Goal: Communication & Community: Answer question/provide support

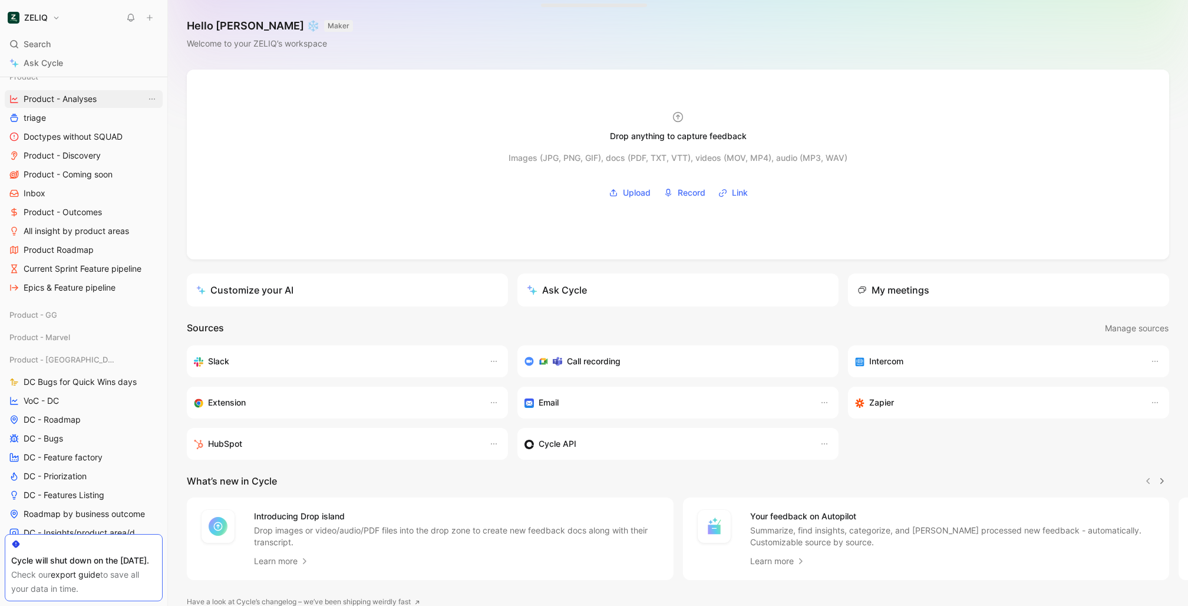
scroll to position [491, 0]
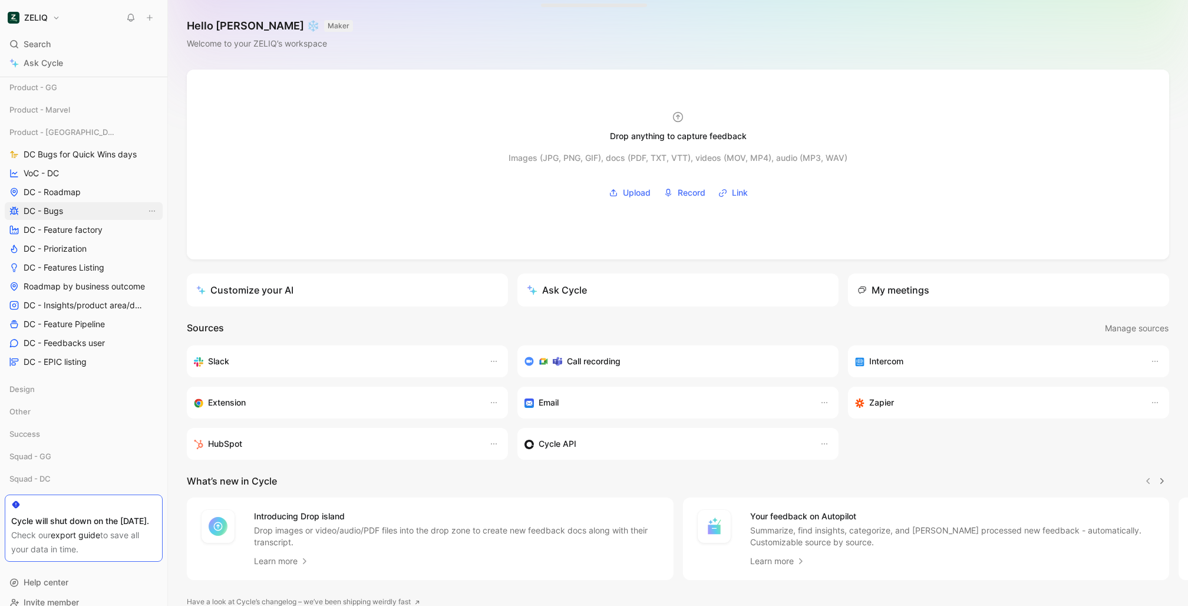
click at [73, 203] on link "DC - Bugs" at bounding box center [84, 211] width 158 height 18
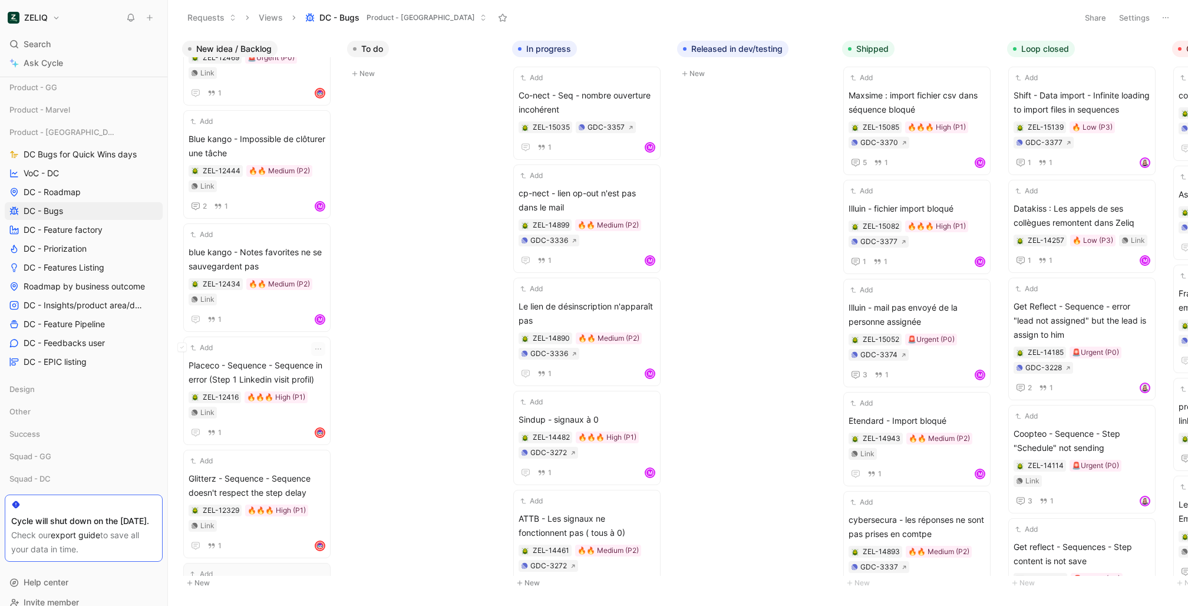
scroll to position [3271, 0]
click at [1157, 15] on button at bounding box center [1165, 17] width 16 height 16
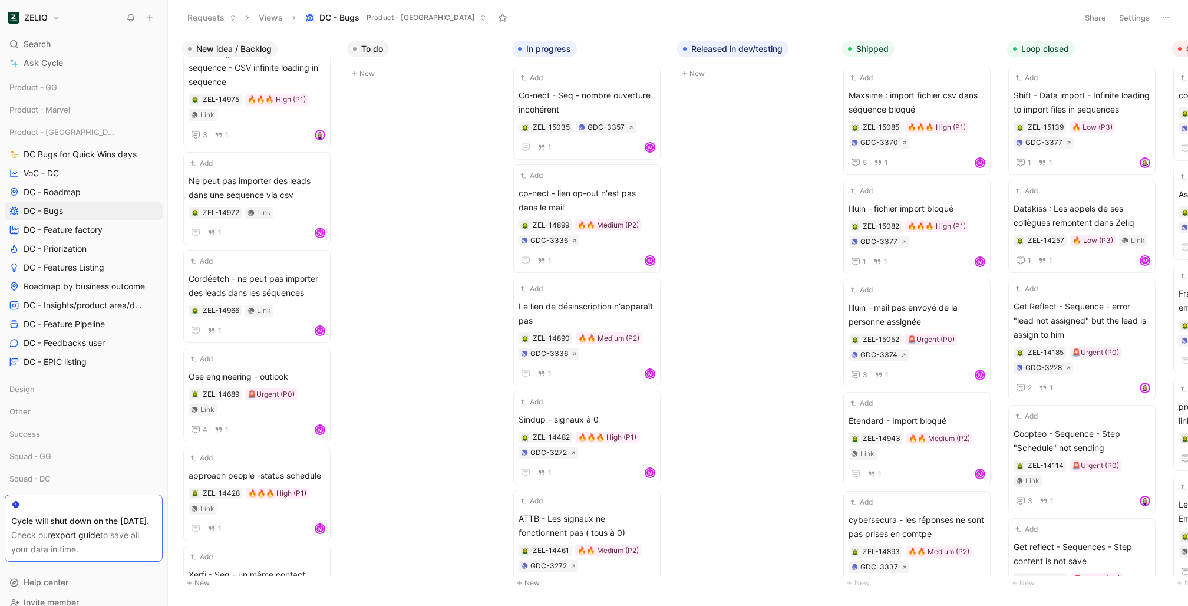
scroll to position [0, 0]
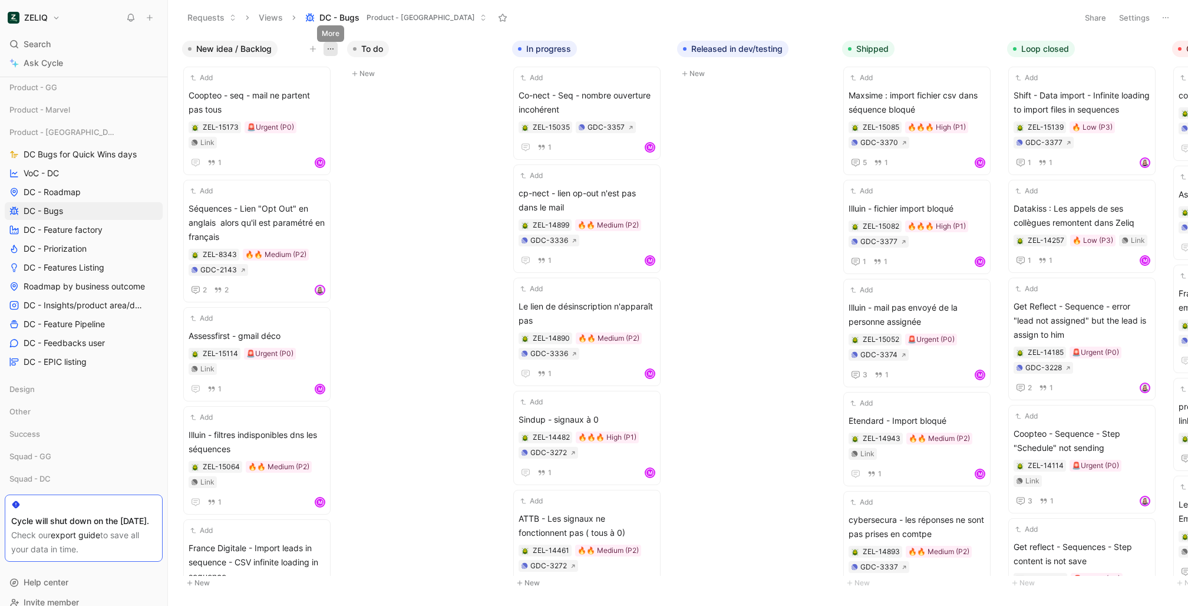
click at [329, 51] on icon "button" at bounding box center [330, 48] width 9 height 9
click at [1162, 15] on icon at bounding box center [1165, 17] width 9 height 9
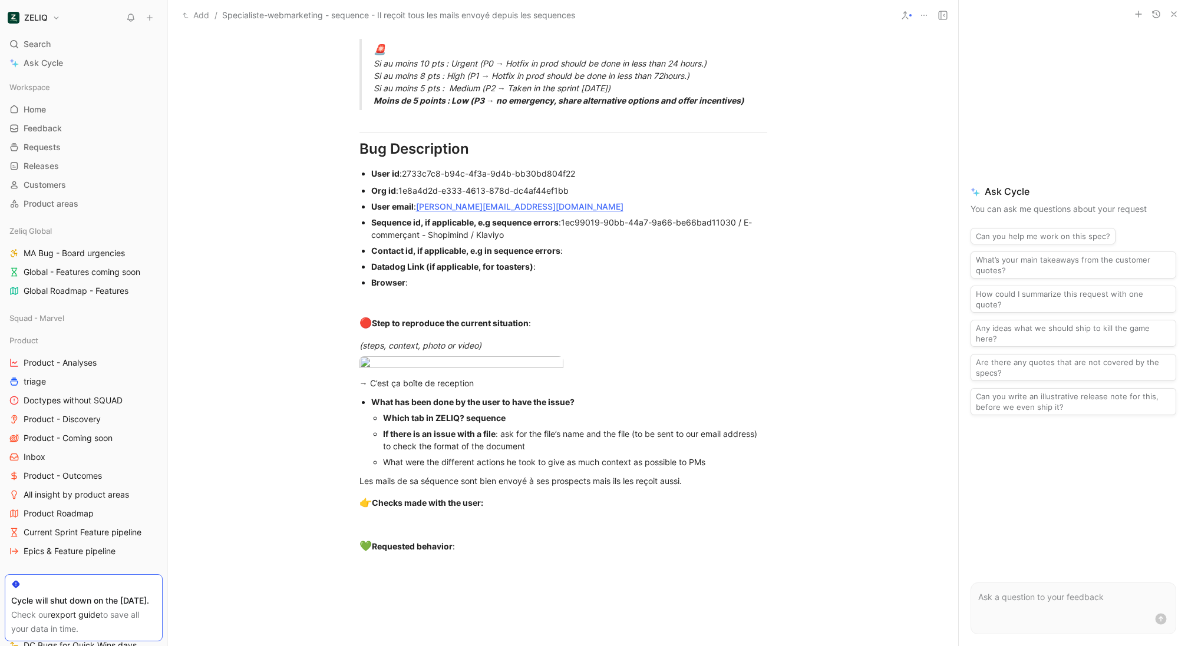
scroll to position [930, 0]
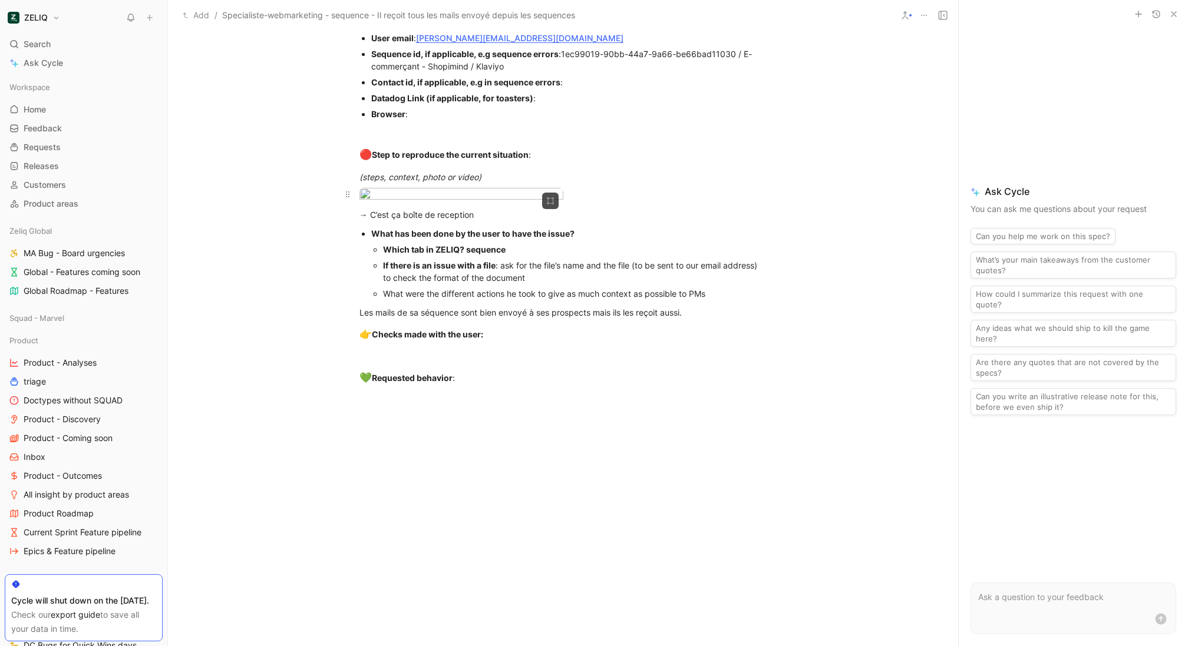
click at [461, 222] on body "ZELIQ Search ⌘ K Ask Cycle Workspace Home G then H Feedback G then F Requests G…" at bounding box center [594, 323] width 1188 height 646
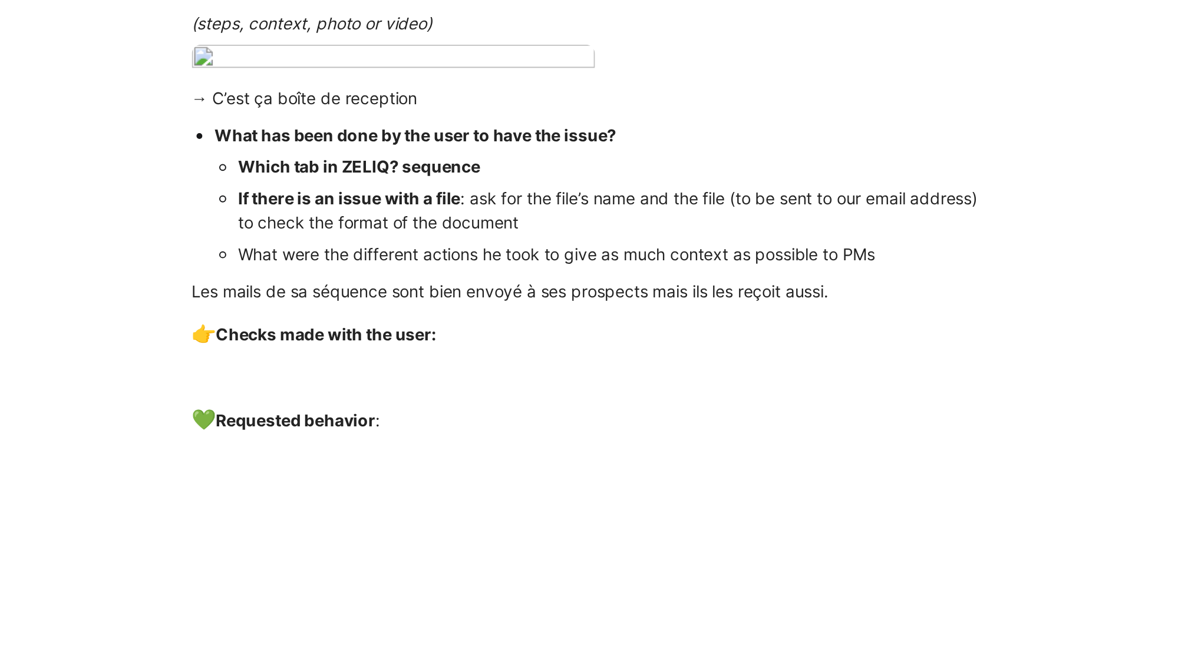
click at [554, 646] on div at bounding box center [594, 646] width 1188 height 0
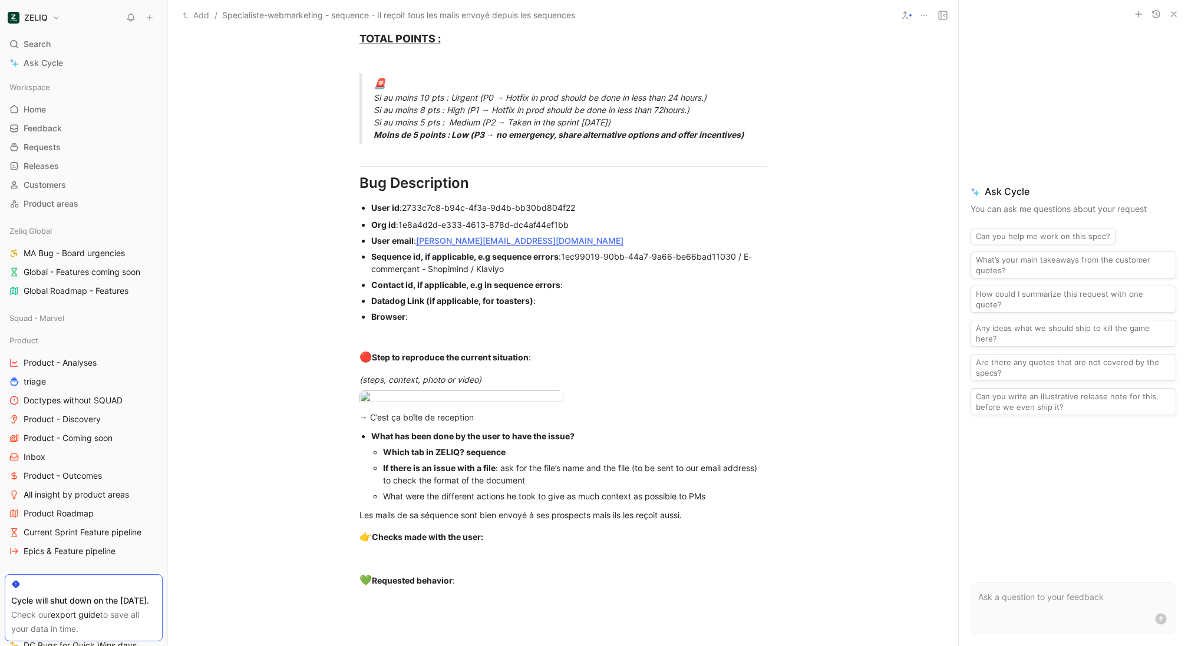
scroll to position [726, 0]
drag, startPoint x: 731, startPoint y: 271, endPoint x: 712, endPoint y: 271, distance: 18.9
click at [712, 271] on span "1ec99019-90bb-44a7-9a66-be66bad11030 / E-commerçant - Shopimind / Klaviyo" at bounding box center [561, 264] width 381 height 22
click at [731, 271] on span "1ec99019-90bb-44a7-9a66-be66bad11030 / E-commerçant - Shopimind / Klaviyo" at bounding box center [561, 264] width 381 height 22
click at [702, 292] on div "Contact id, if applicable, e.g in sequence errors :" at bounding box center [569, 286] width 396 height 12
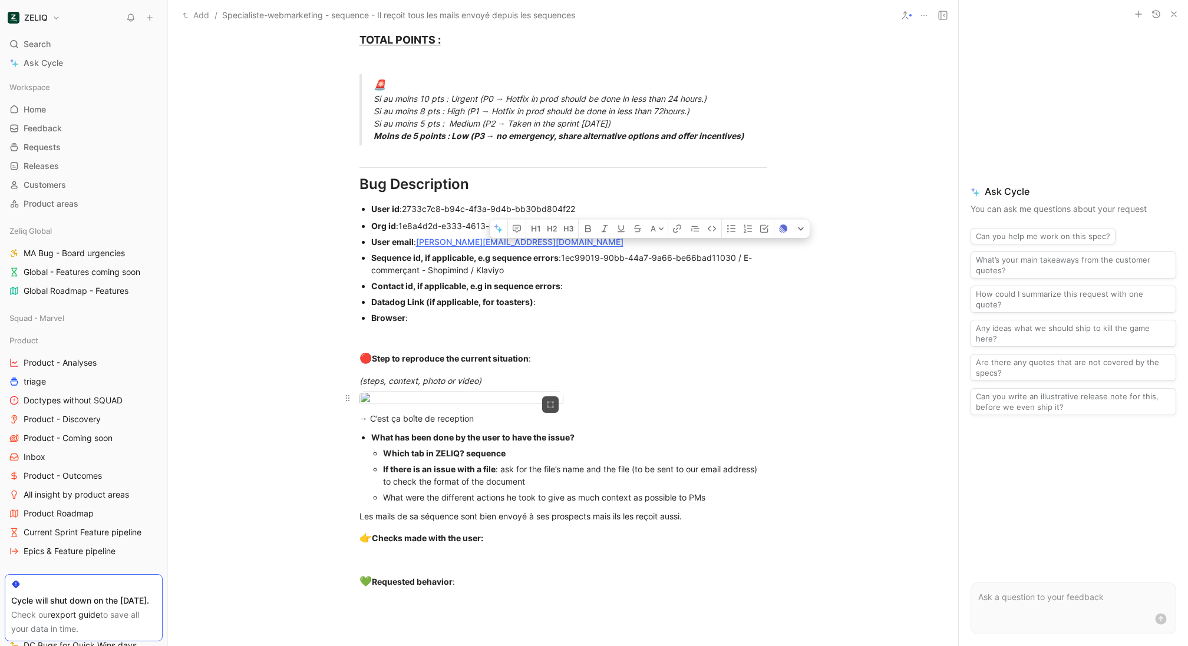
click at [488, 419] on body "ZELIQ Search ⌘ K Ask Cycle Workspace Home G then H Feedback G then F Requests G…" at bounding box center [594, 323] width 1188 height 646
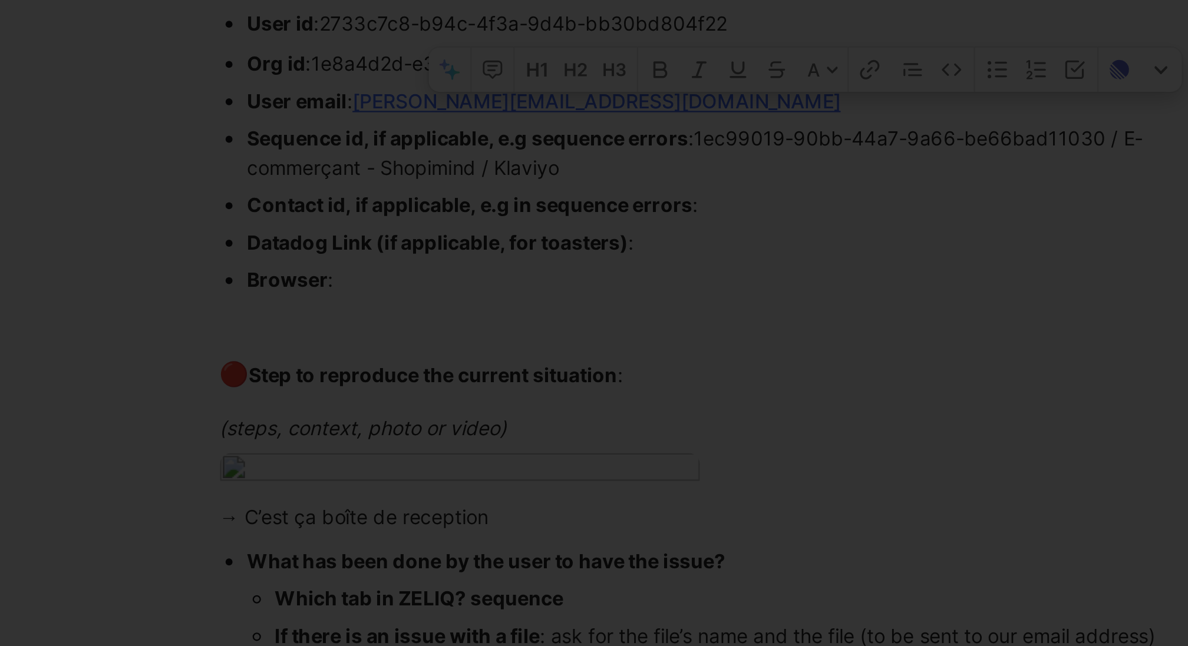
click at [663, 646] on div at bounding box center [594, 646] width 1188 height 0
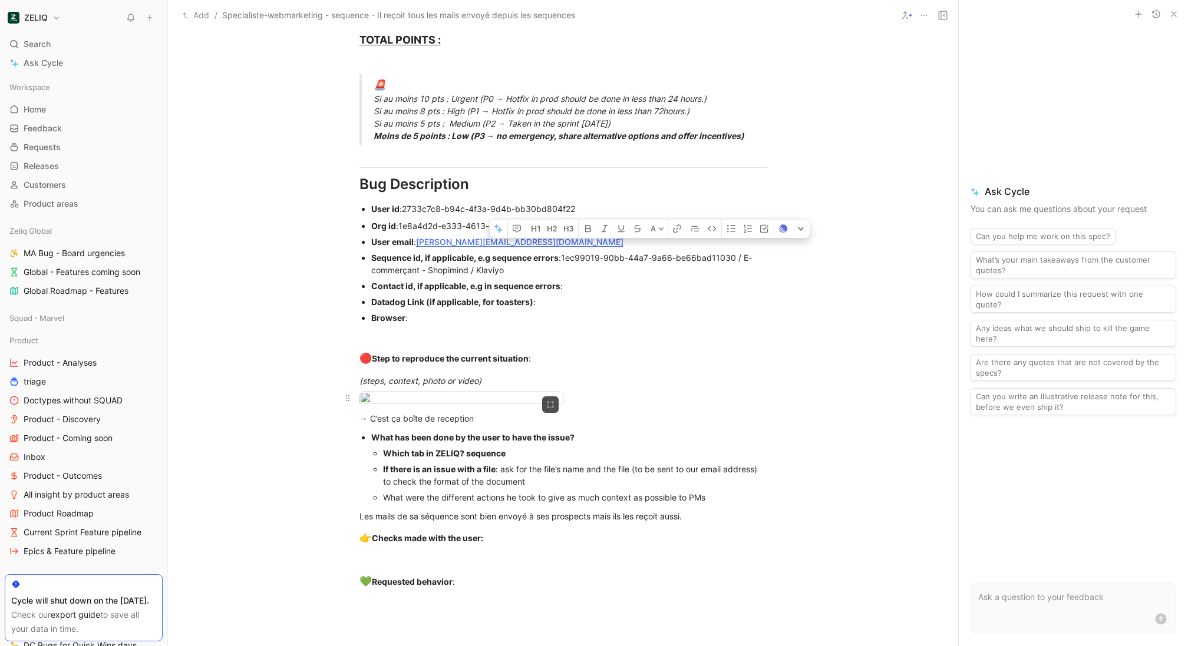
click at [507, 418] on body "ZELIQ Search ⌘ K Ask Cycle Workspace Home G then H Feedback G then F Requests G…" at bounding box center [594, 323] width 1188 height 646
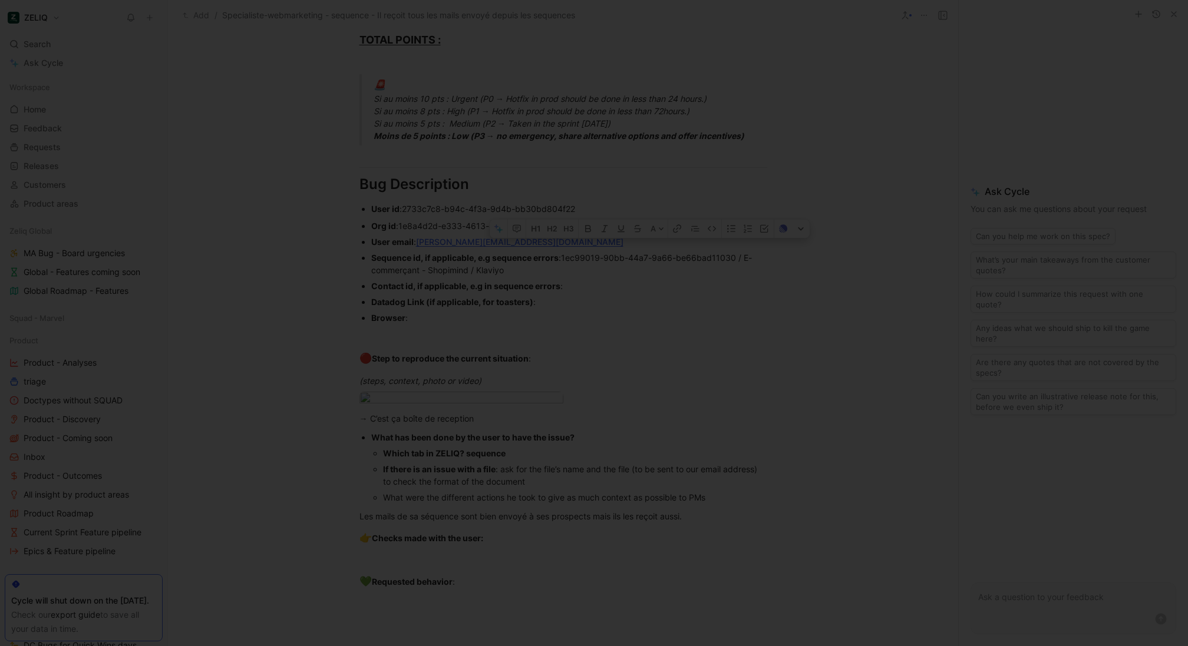
click at [554, 646] on div at bounding box center [594, 646] width 1188 height 0
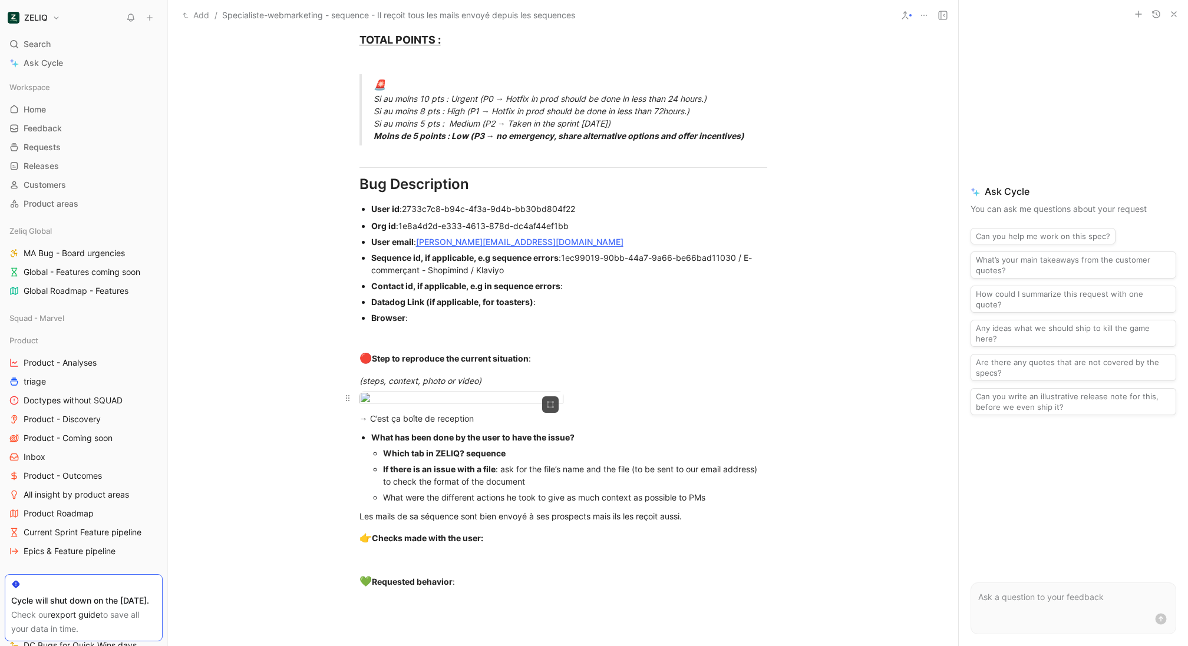
click at [437, 414] on body "ZELIQ Search ⌘ K Ask Cycle Workspace Home G then H Feedback G then F Requests G…" at bounding box center [594, 323] width 1188 height 646
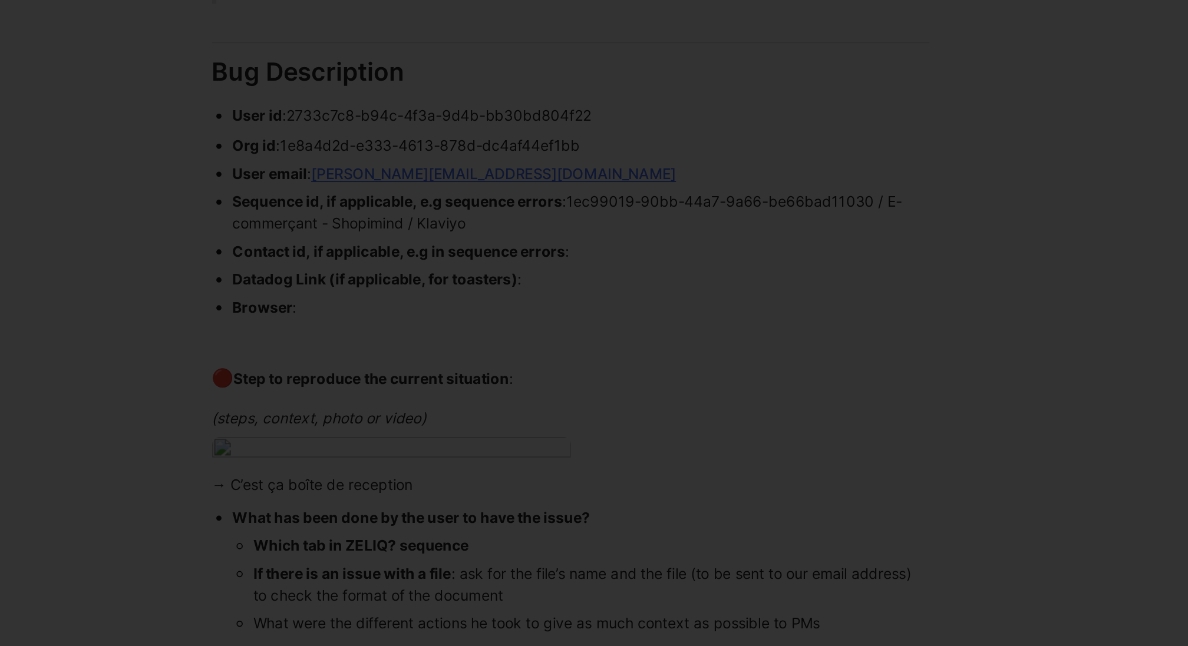
click at [590, 646] on div at bounding box center [594, 646] width 1188 height 0
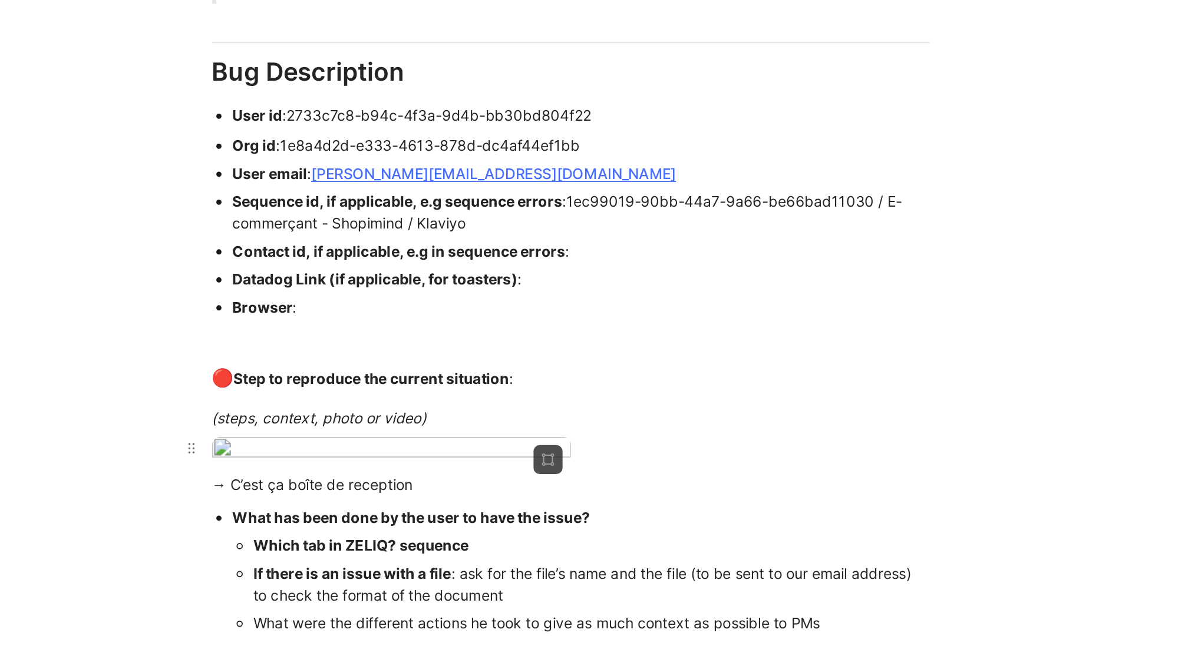
click at [477, 421] on body "ZELIQ Search ⌘ K Ask Cycle Workspace Home G then H Feedback G then F Requests G…" at bounding box center [594, 323] width 1188 height 646
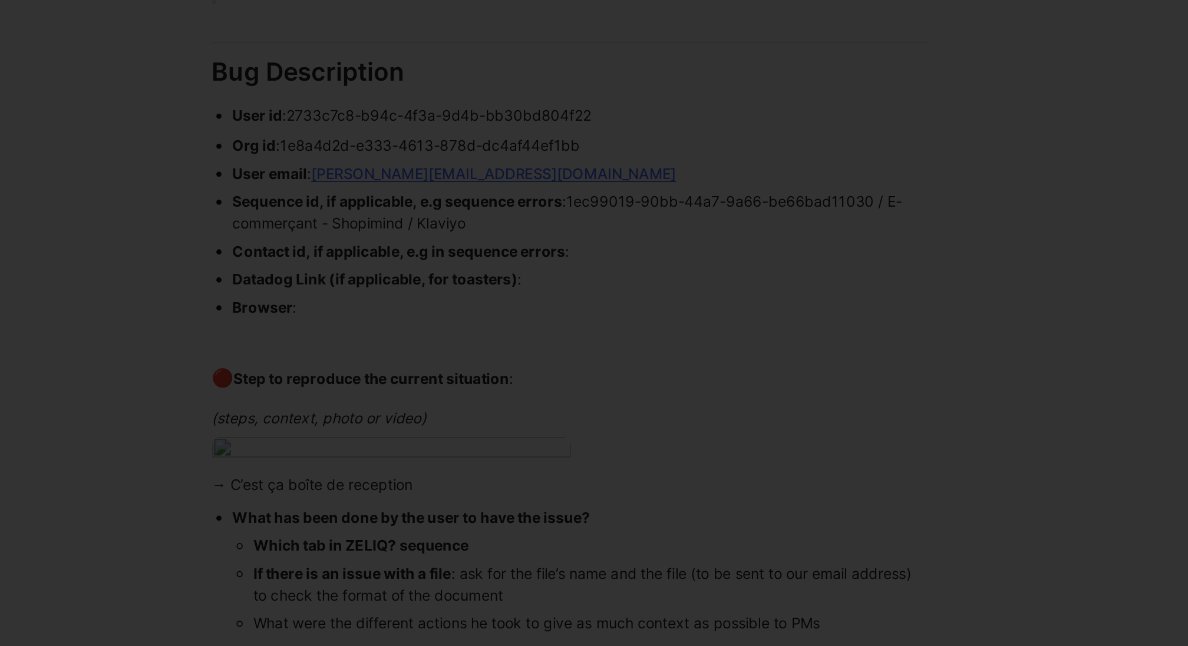
click at [599, 646] on div at bounding box center [594, 646] width 1188 height 0
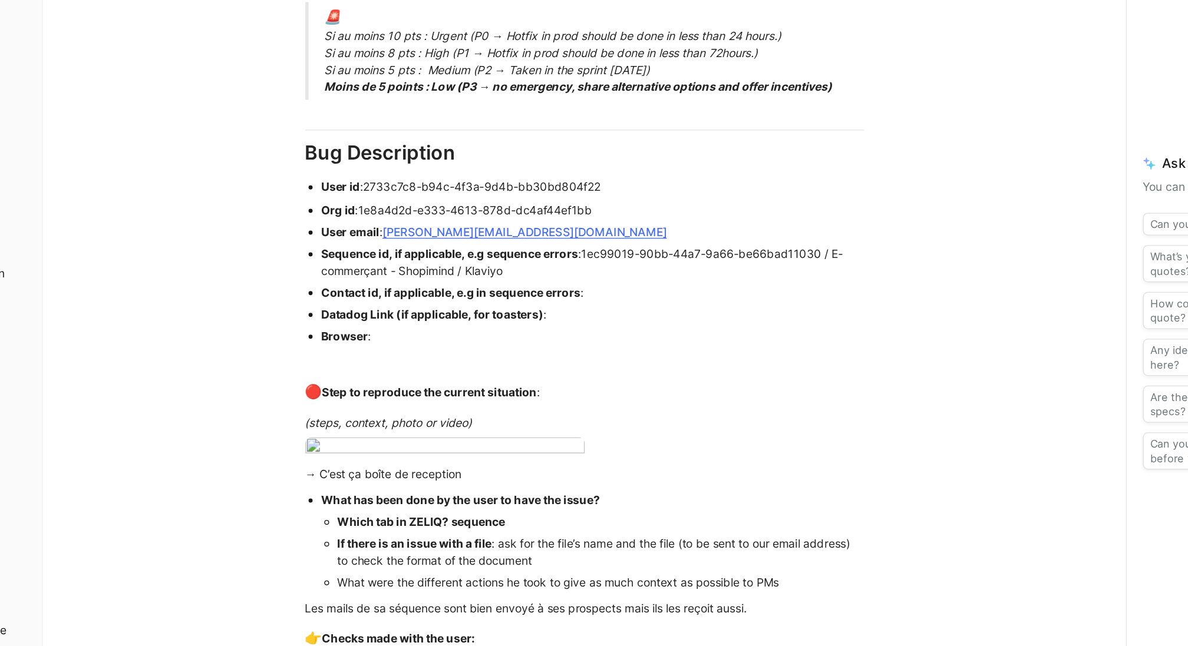
drag, startPoint x: 575, startPoint y: 222, endPoint x: 404, endPoint y: 229, distance: 171.0
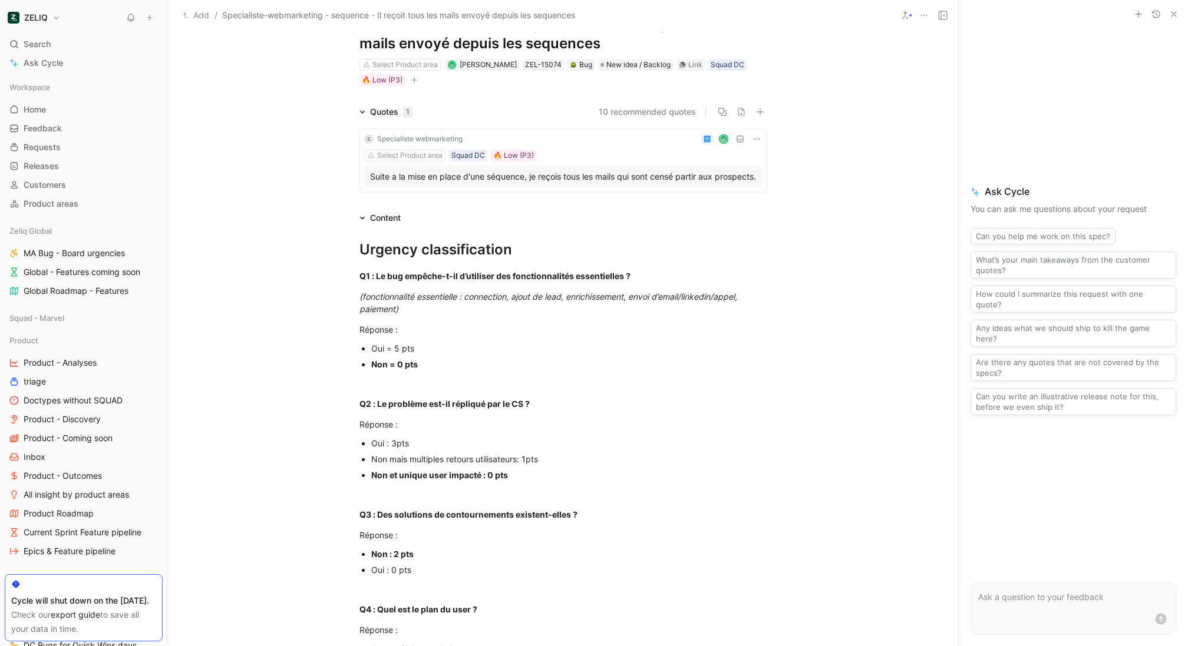
scroll to position [0, 0]
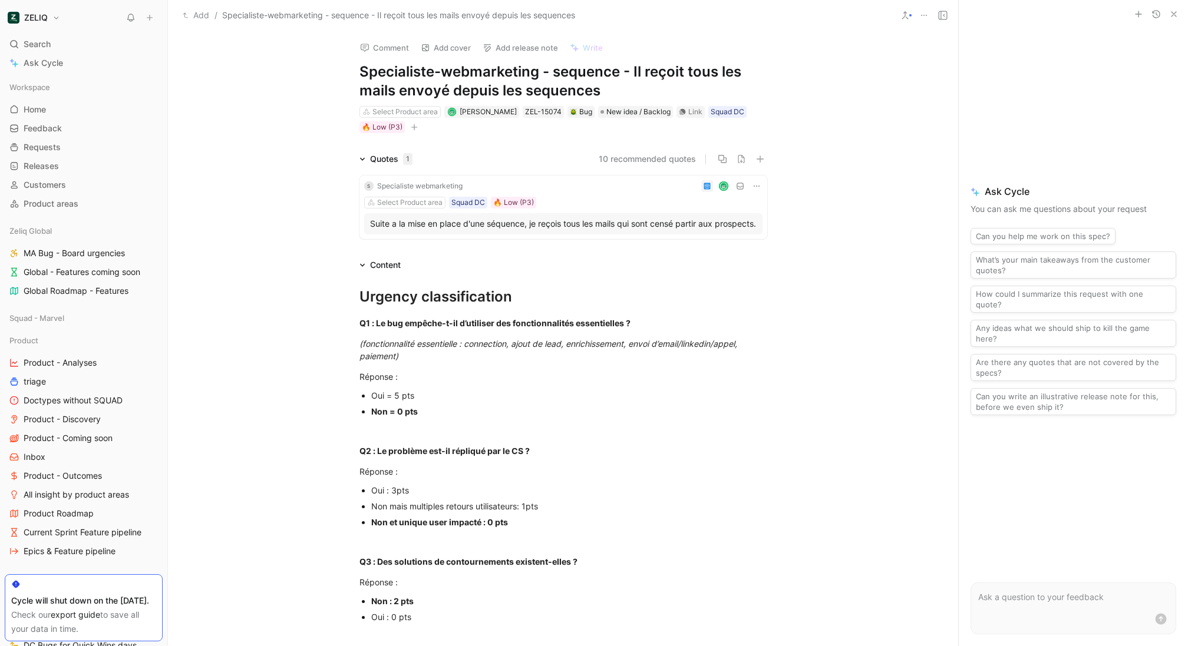
click at [385, 51] on button "Comment" at bounding box center [385, 47] width 60 height 16
click at [463, 93] on span "Send" at bounding box center [459, 98] width 18 height 12
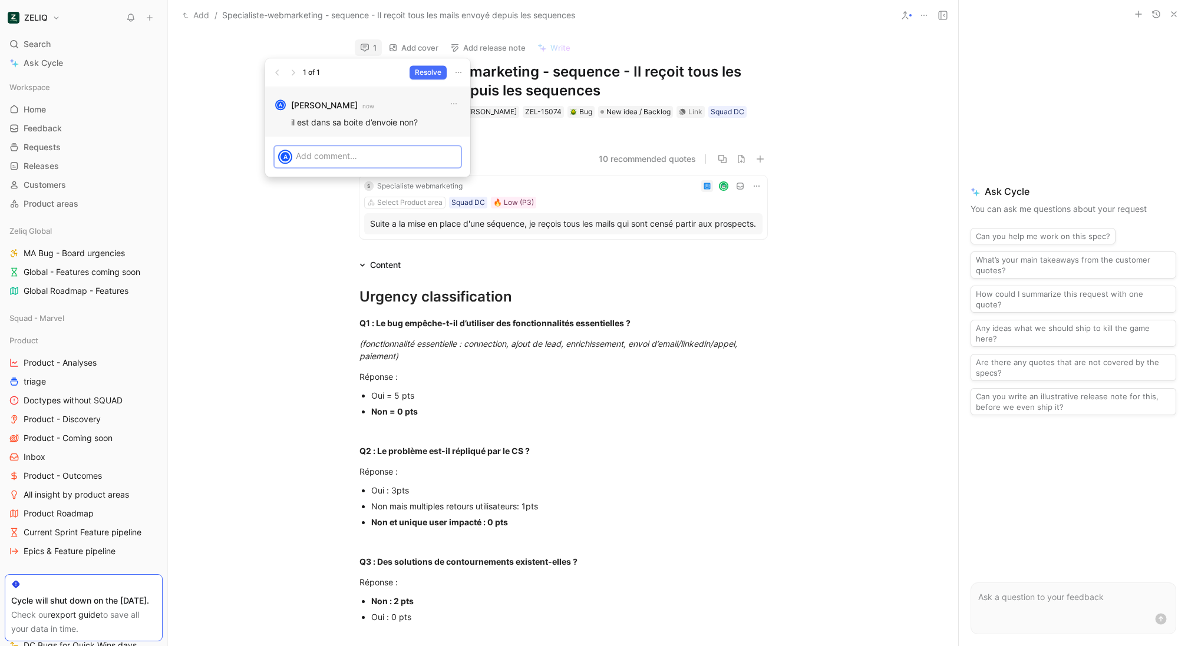
click at [408, 127] on p "il est dans sa boite d’envoie non?" at bounding box center [376, 122] width 170 height 12
copy p "il est dans sa boite d’envoie non?"
